Goal: Task Accomplishment & Management: Use online tool/utility

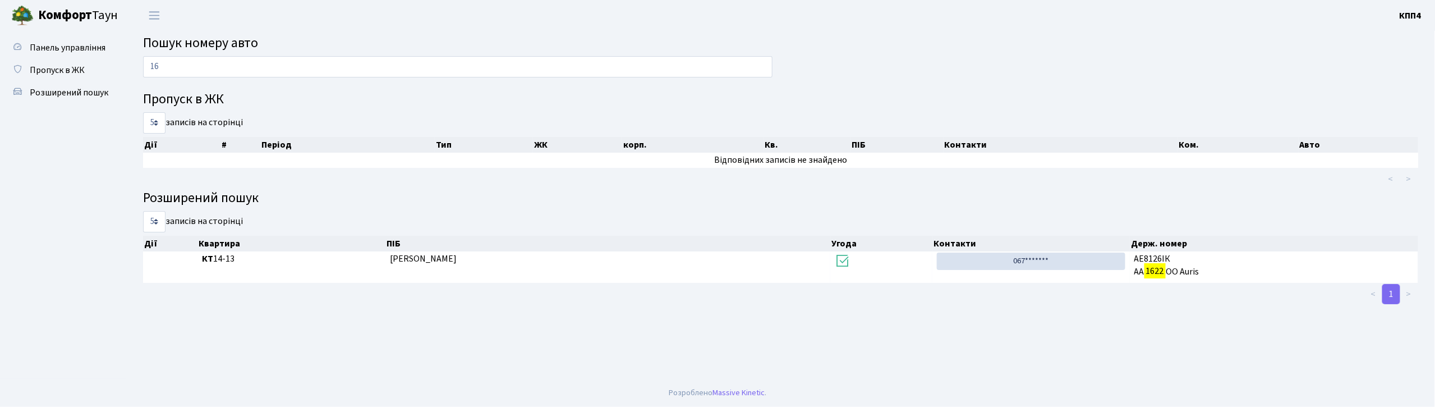
type input "1"
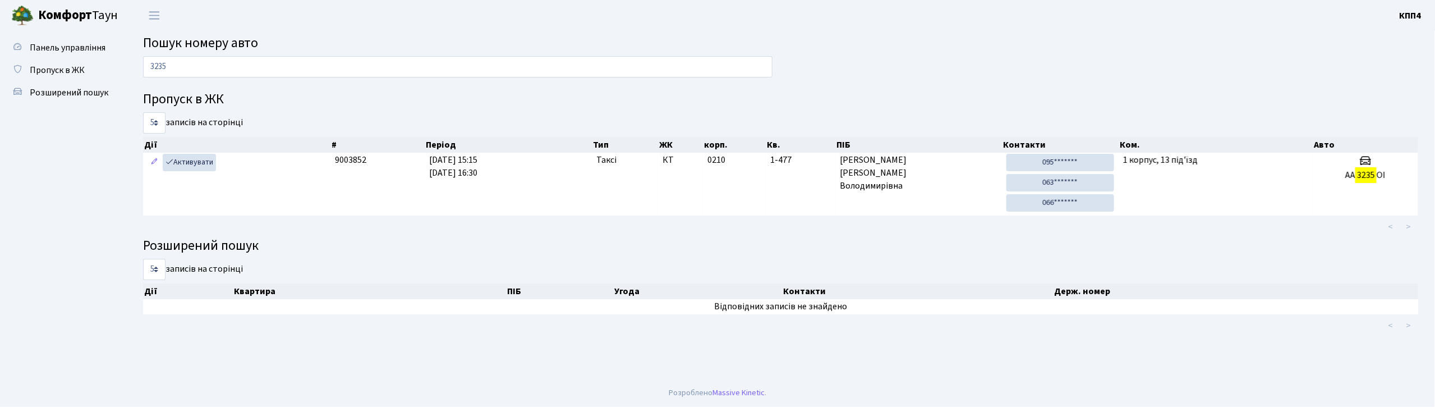
click at [366, 67] on input "3235" at bounding box center [458, 66] width 630 height 21
type input "3"
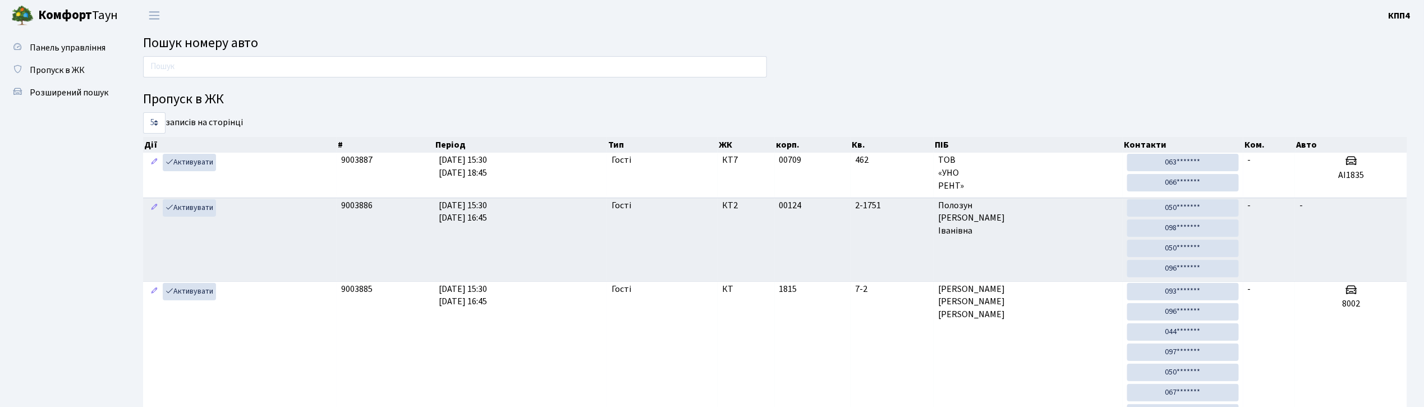
click at [290, 66] on input "text" at bounding box center [455, 66] width 624 height 21
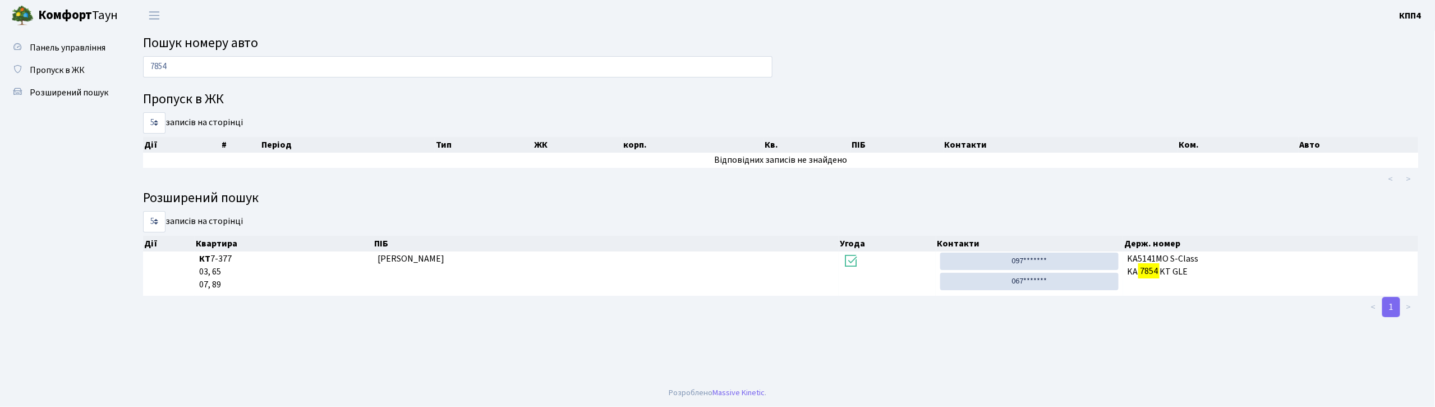
click at [247, 68] on input "7854" at bounding box center [458, 66] width 630 height 21
type input "7"
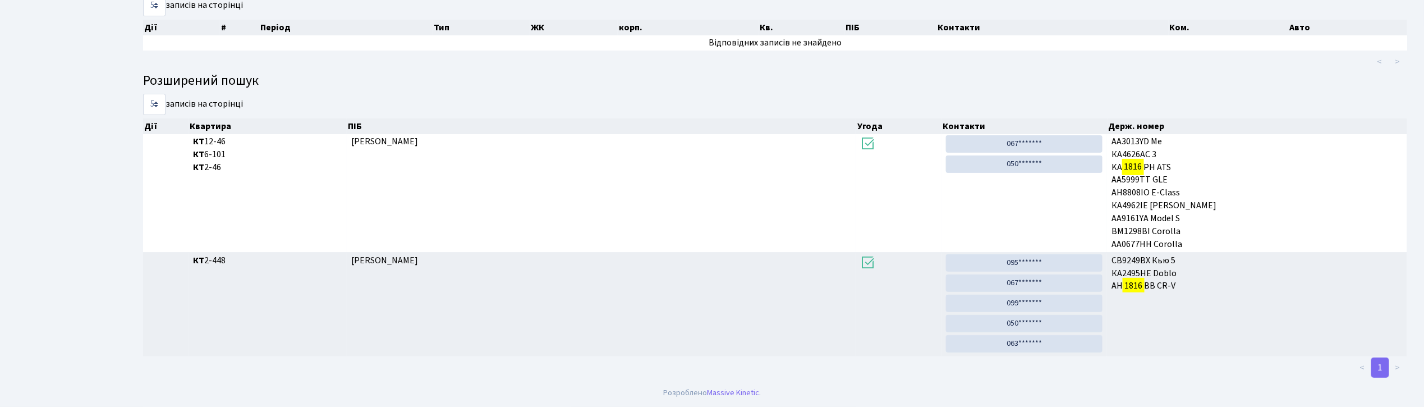
scroll to position [61, 0]
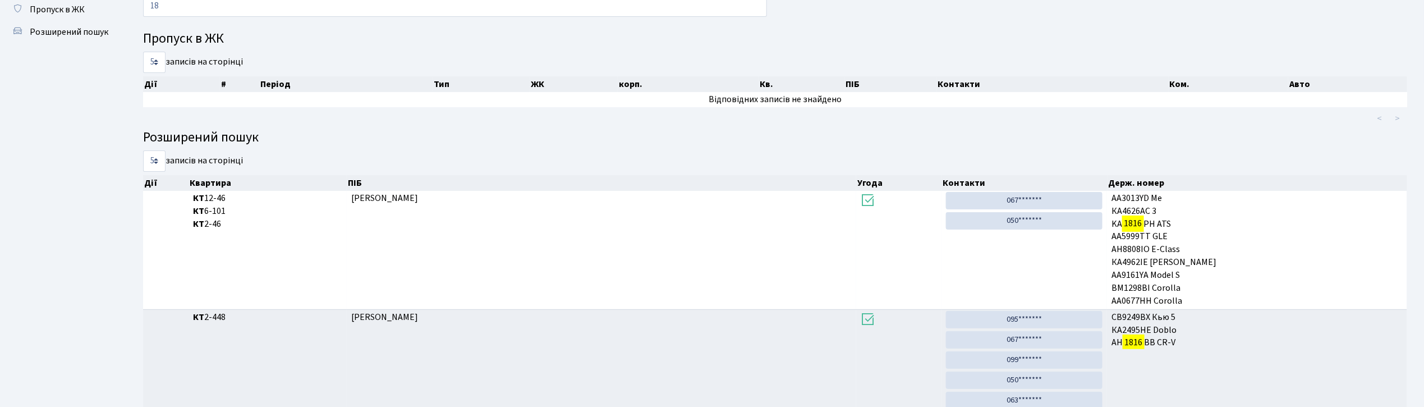
type input "1"
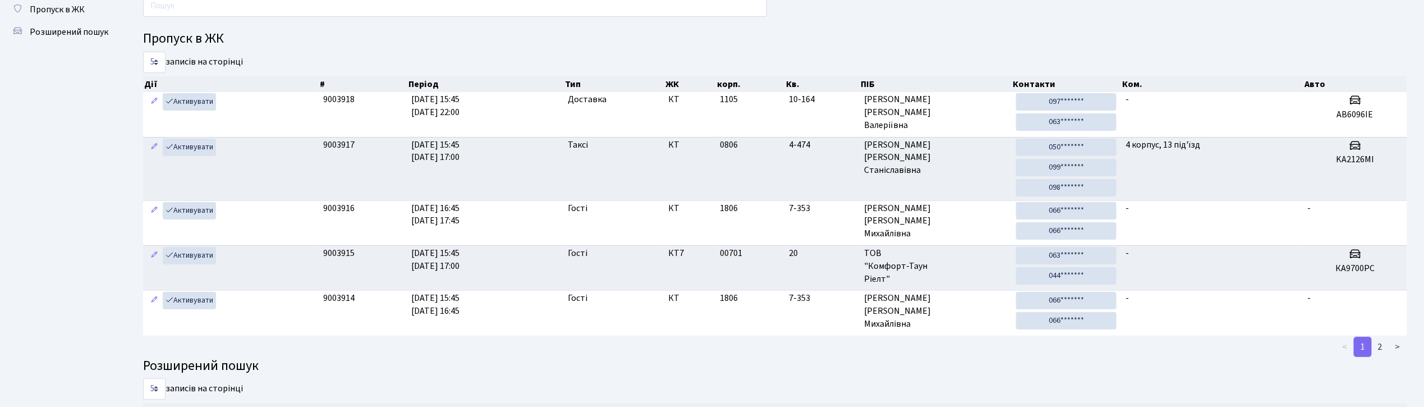
click at [220, 8] on input "text" at bounding box center [455, 6] width 624 height 21
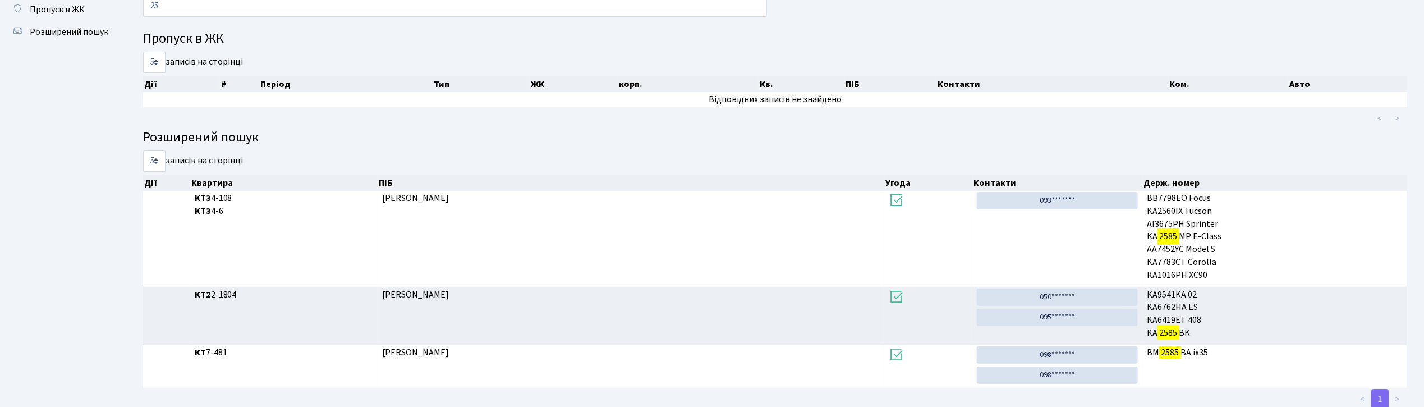
type input "2"
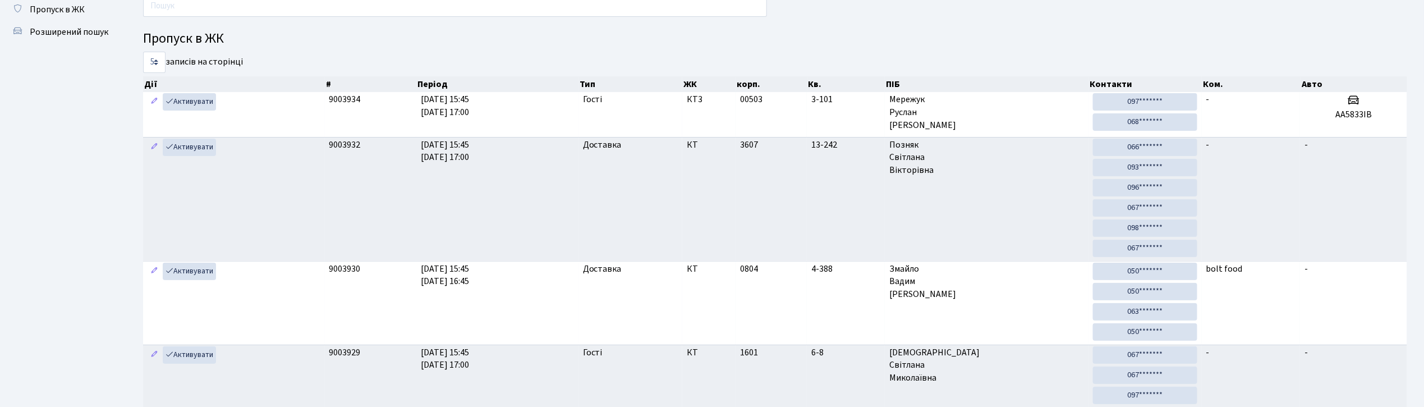
click at [273, 16] on input "text" at bounding box center [455, 6] width 624 height 21
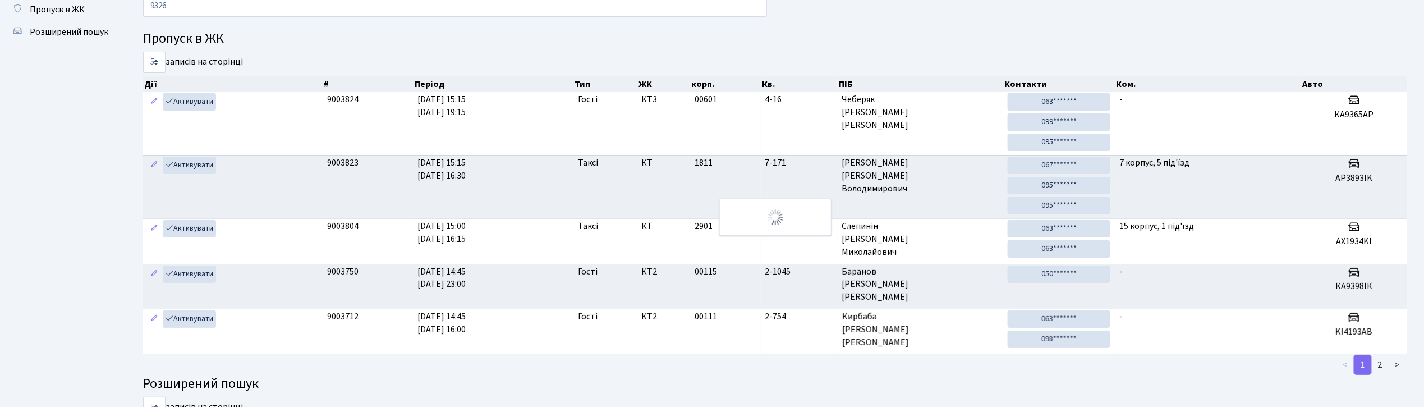
scroll to position [50, 0]
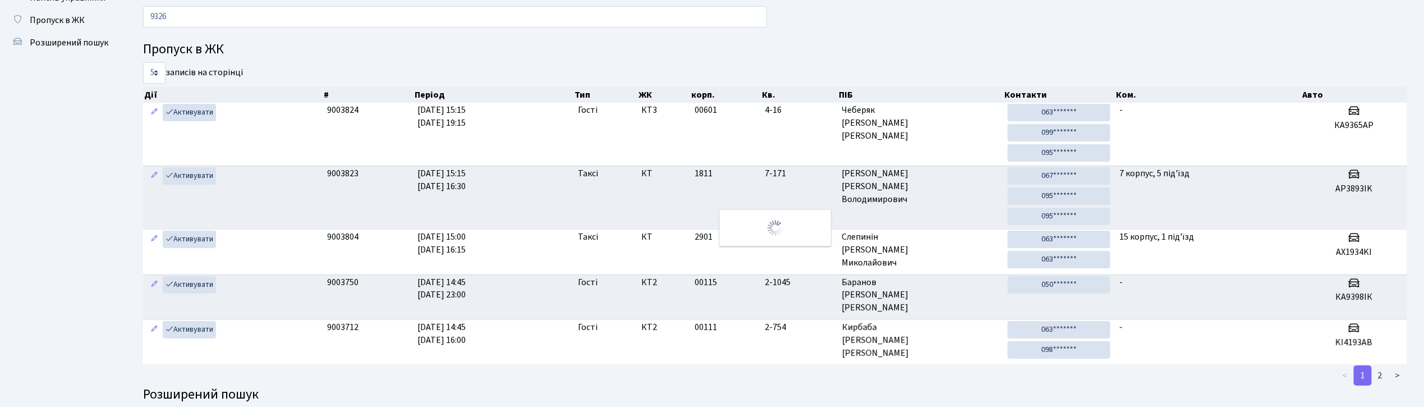
type input "9326"
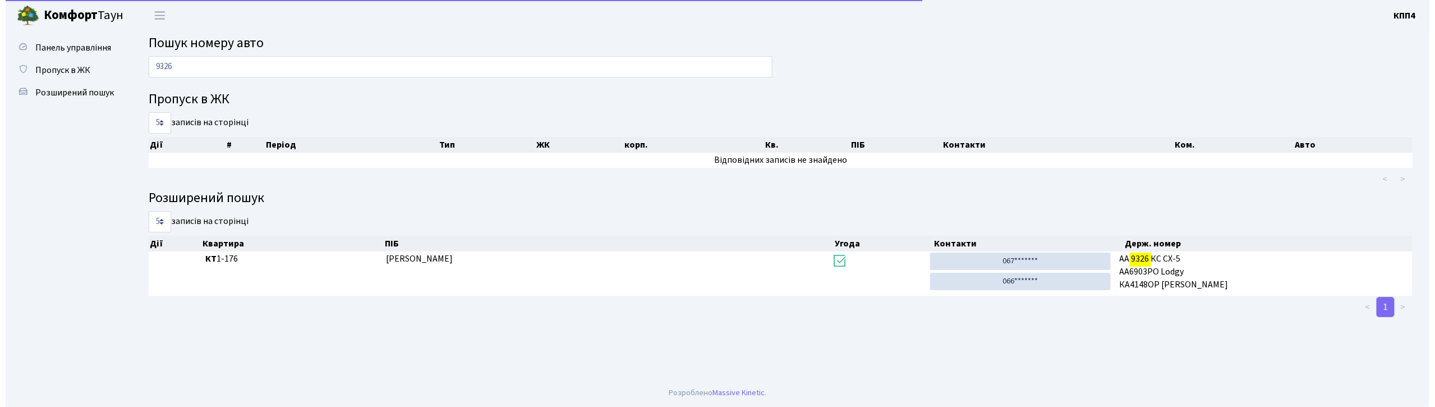
scroll to position [0, 0]
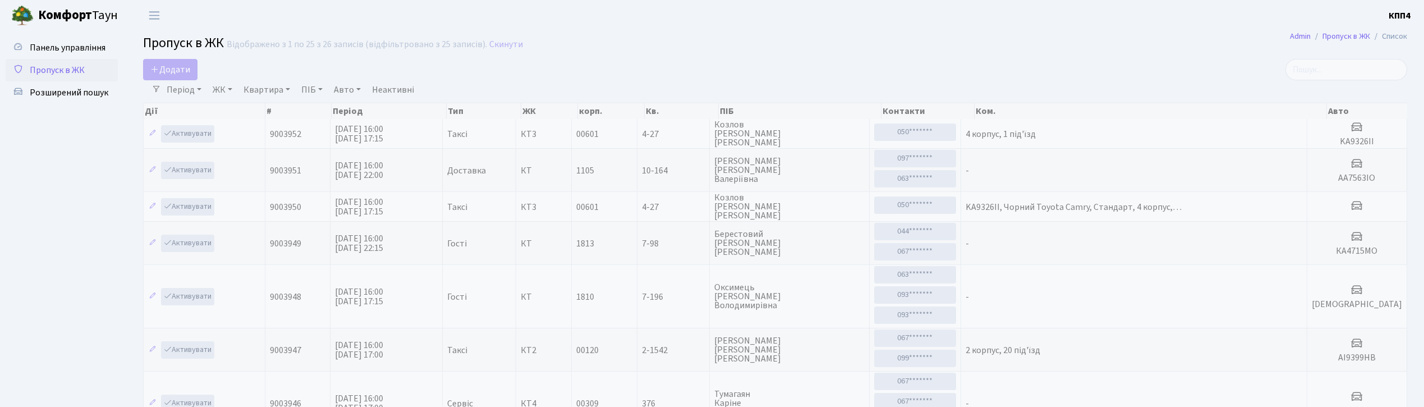
select select "25"
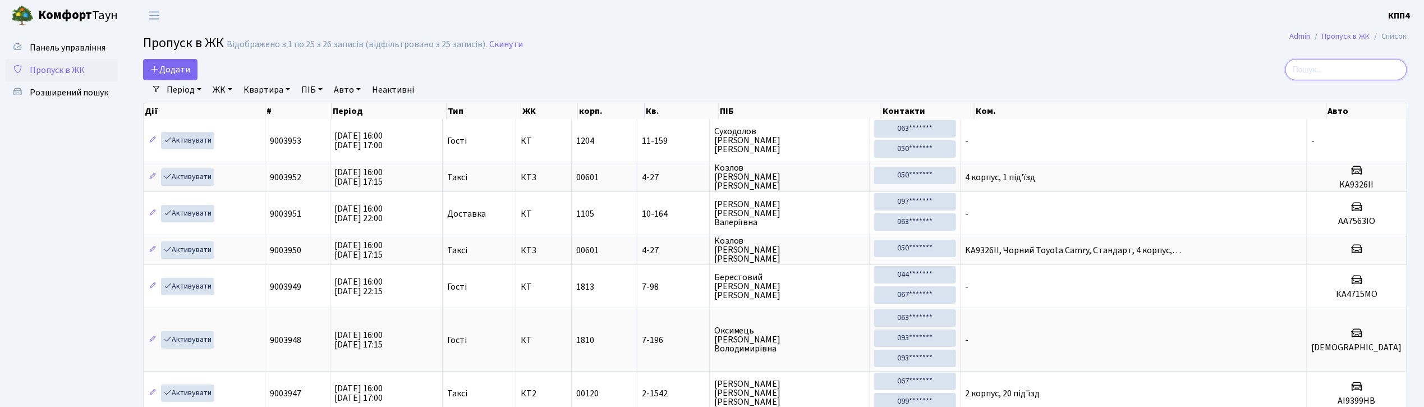
click at [1338, 79] on input "search" at bounding box center [1346, 69] width 122 height 21
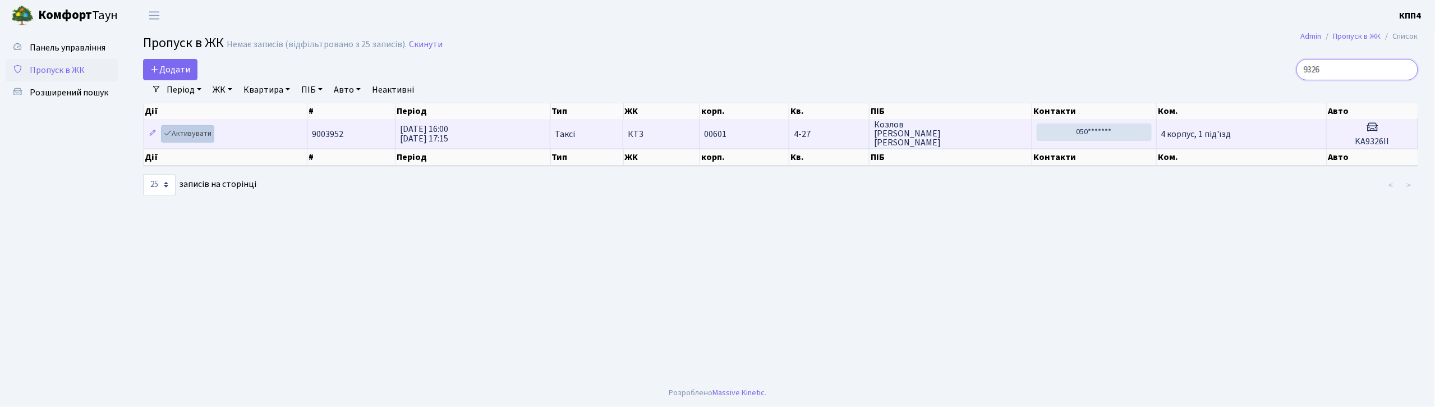
type input "9326"
click at [203, 139] on link "Активувати" at bounding box center [187, 133] width 53 height 17
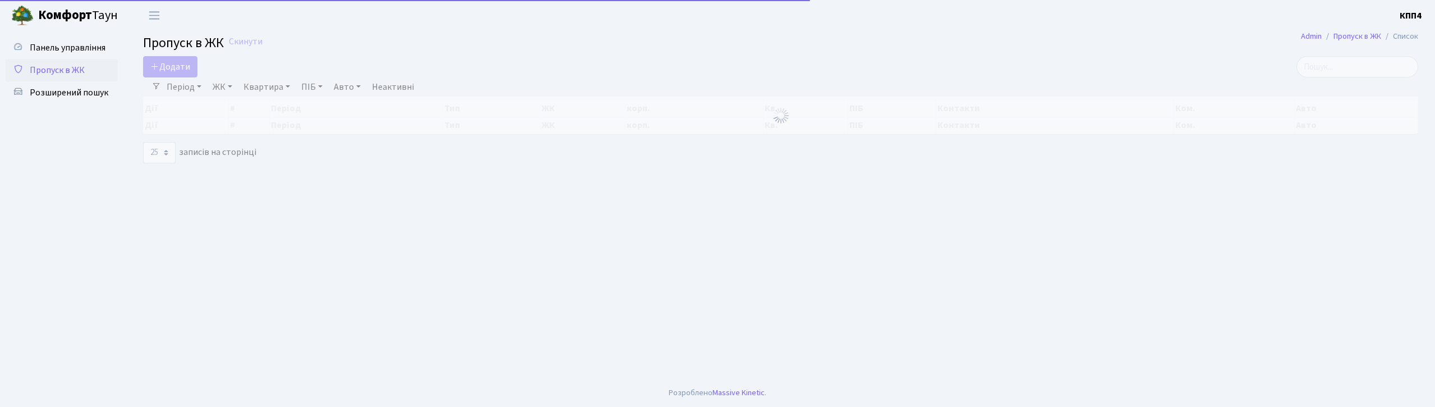
select select "25"
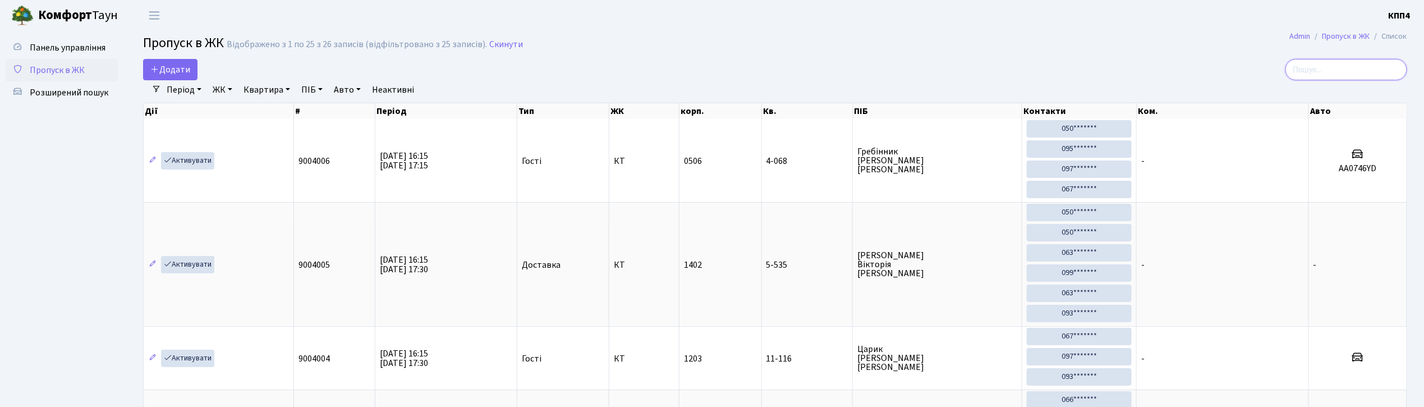
click at [1302, 61] on input "search" at bounding box center [1346, 69] width 122 height 21
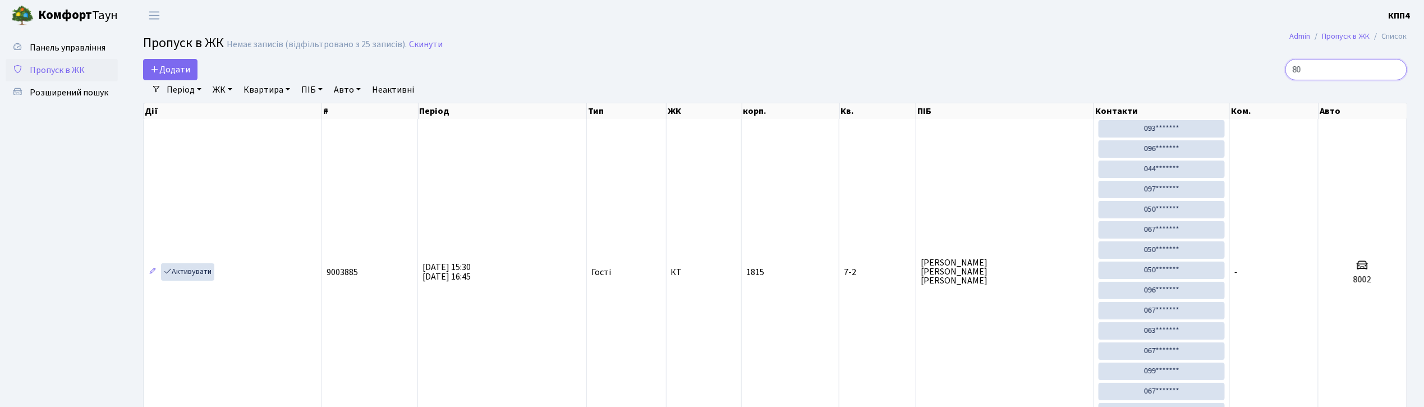
type input "8"
